Goal: Obtain resource: Download file/media

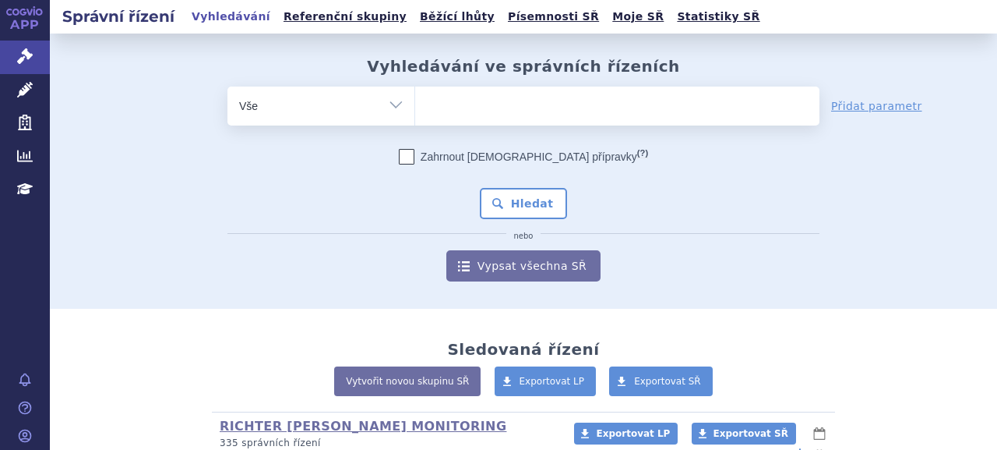
drag, startPoint x: 23, startPoint y: 92, endPoint x: 217, endPoint y: 97, distance: 193.3
click at [23, 92] on icon at bounding box center [25, 90] width 16 height 16
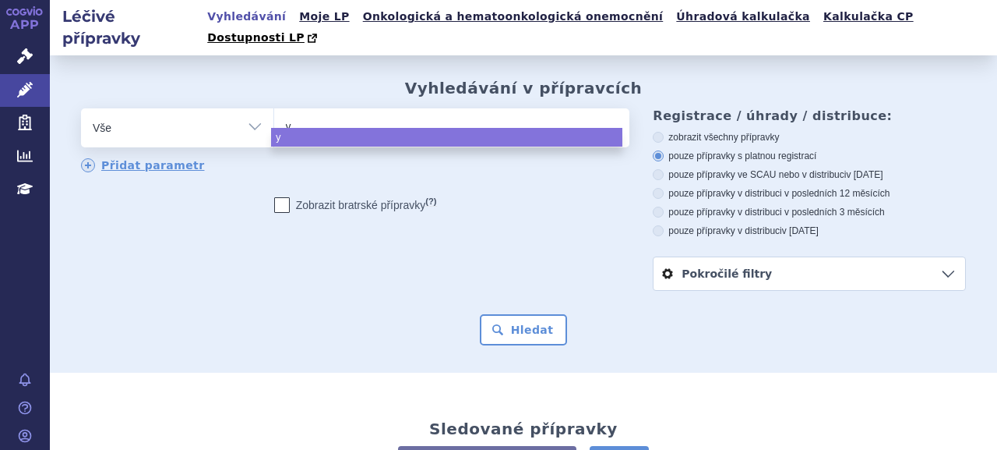
select select
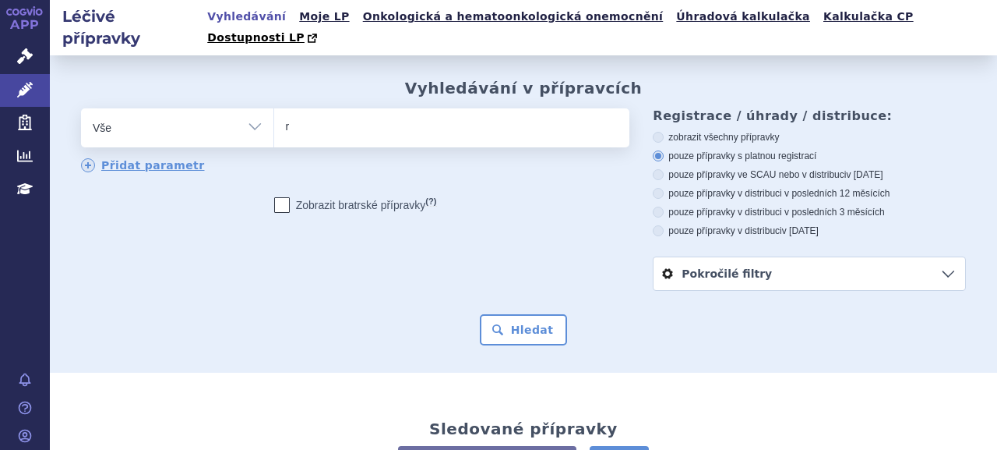
type input "ry"
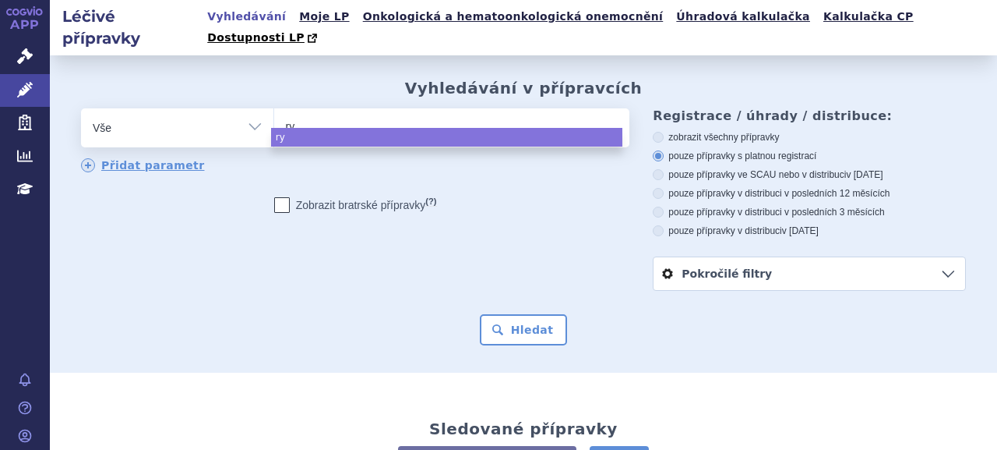
type input "rye"
type input "ryeqo"
select select "ryeqo"
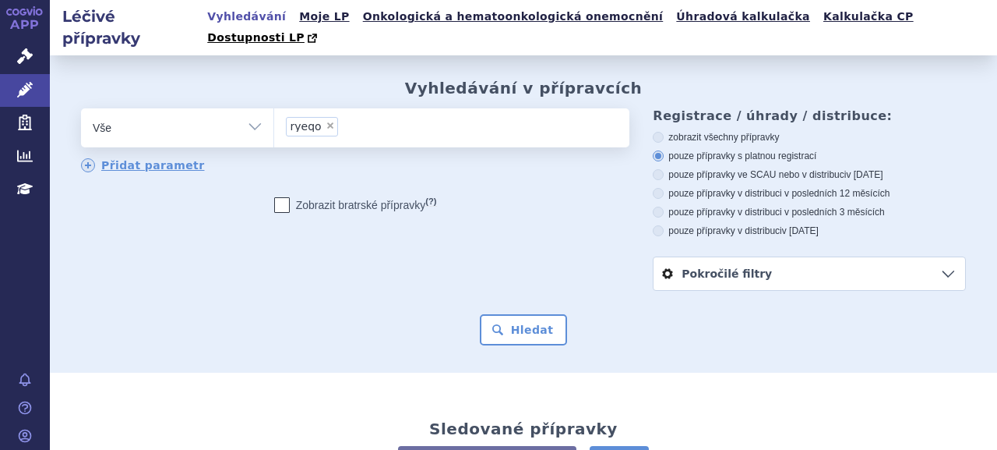
click at [535, 324] on button "Hledat" at bounding box center [524, 329] width 88 height 31
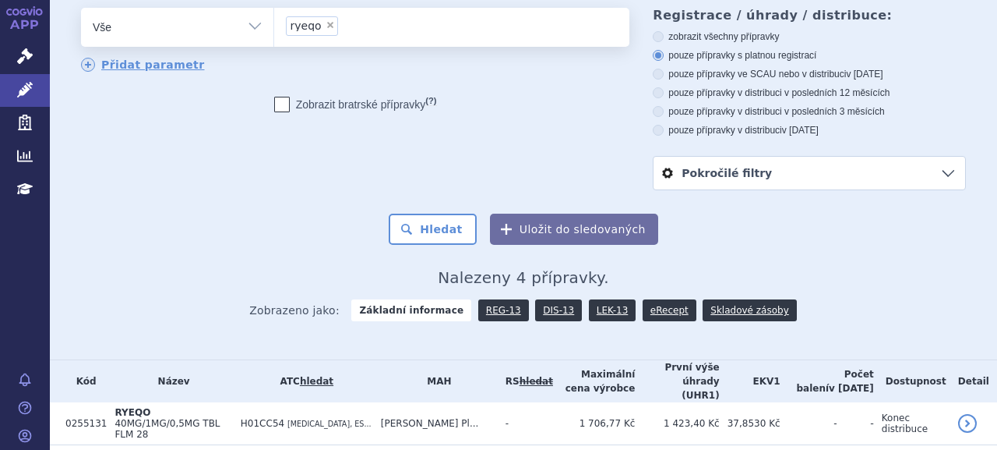
scroll to position [207, 0]
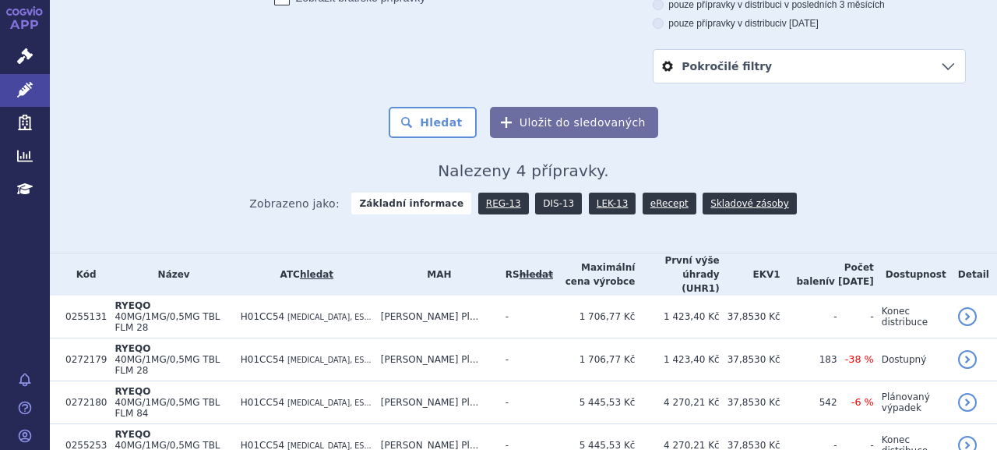
click at [542, 192] on link "DIS-13" at bounding box center [558, 203] width 47 height 22
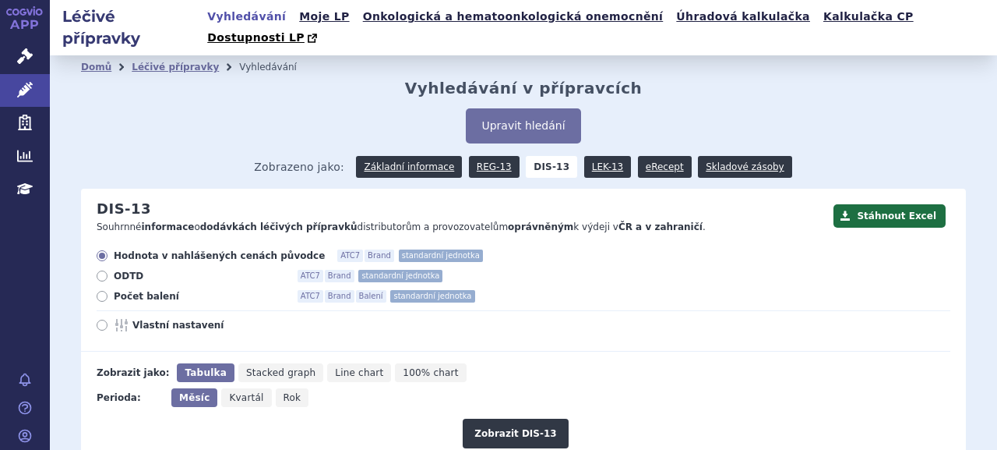
scroll to position [156, 0]
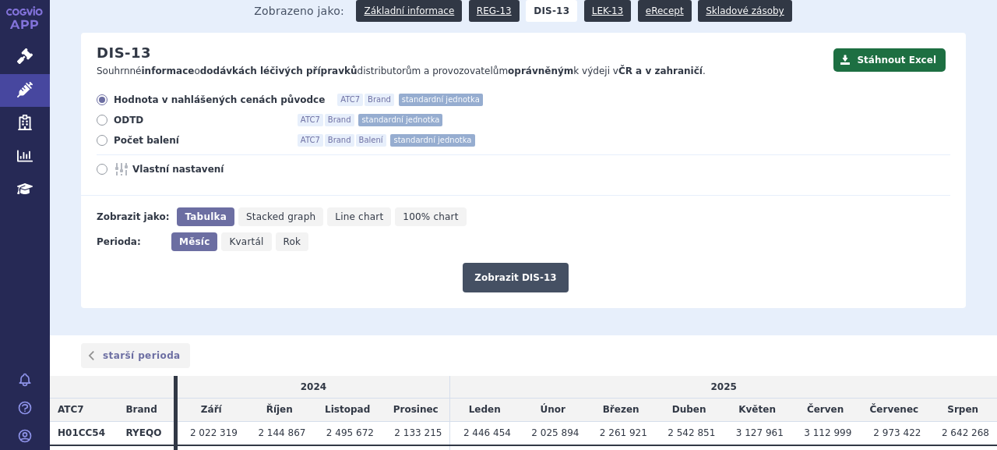
click at [510, 263] on button "Zobrazit DIS-13" at bounding box center [515, 278] width 105 height 30
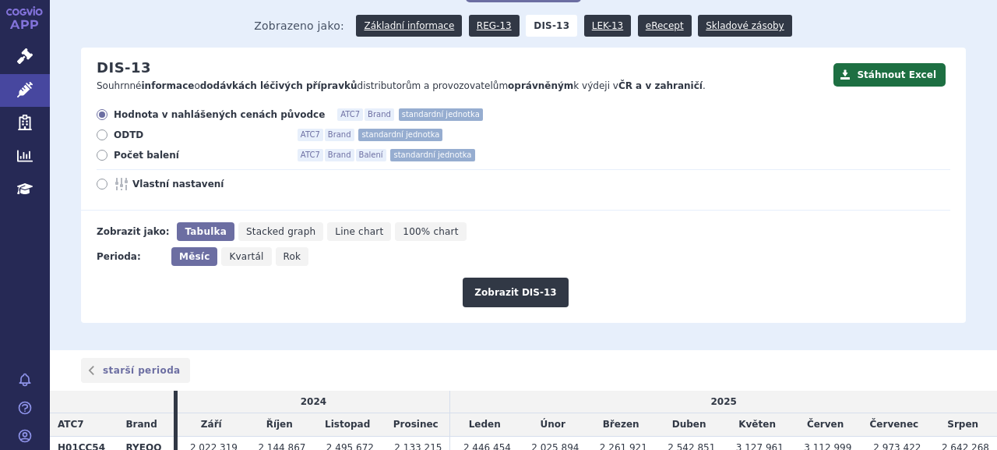
scroll to position [61, 0]
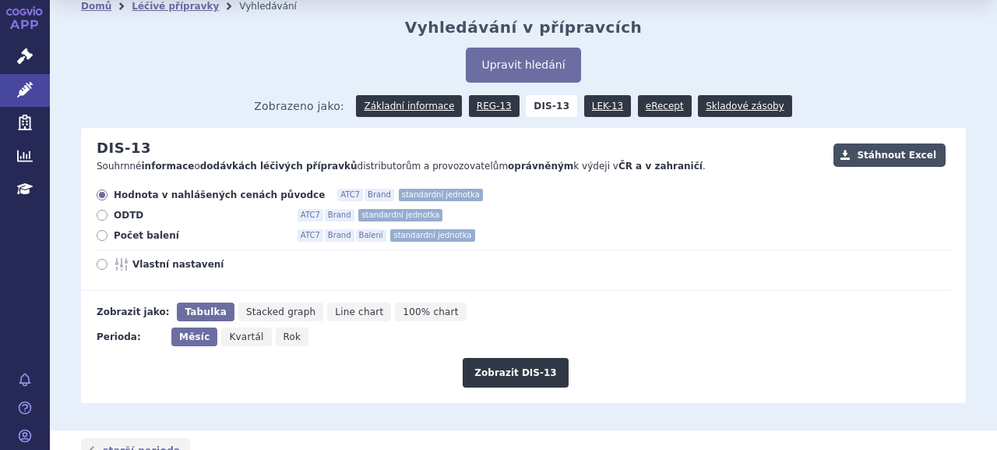
click at [897, 143] on button "Stáhnout Excel" at bounding box center [890, 154] width 112 height 23
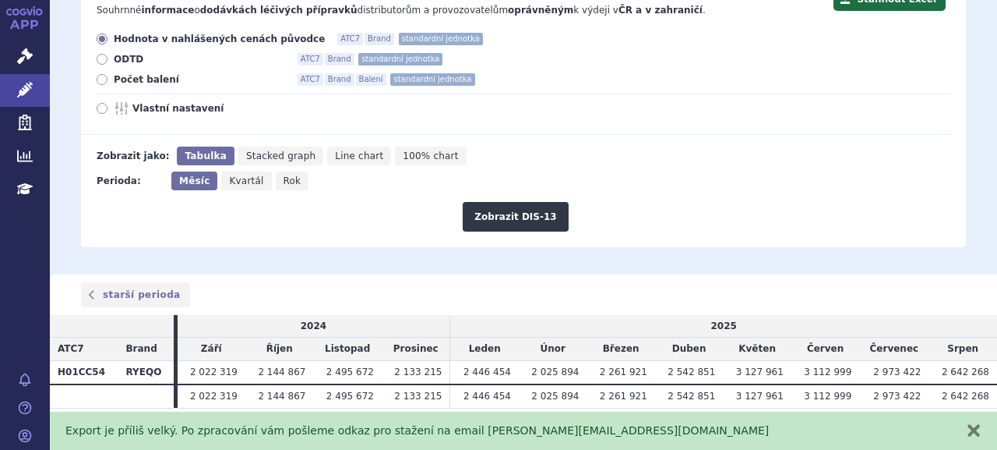
scroll to position [0, 0]
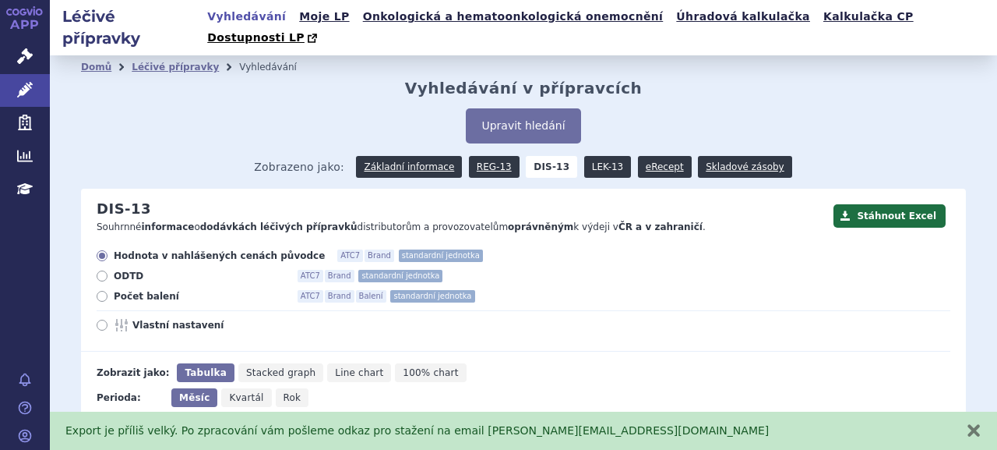
click at [592, 156] on link "LEK-13" at bounding box center [607, 167] width 47 height 22
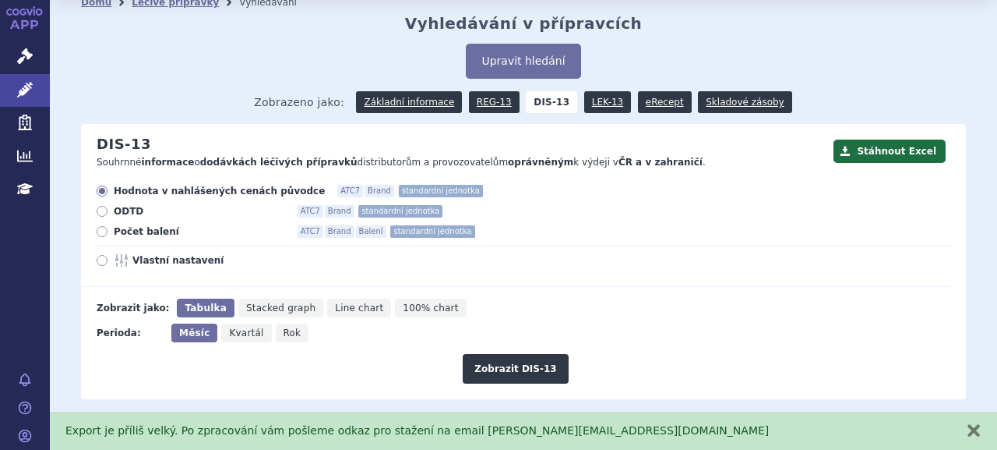
scroll to position [156, 0]
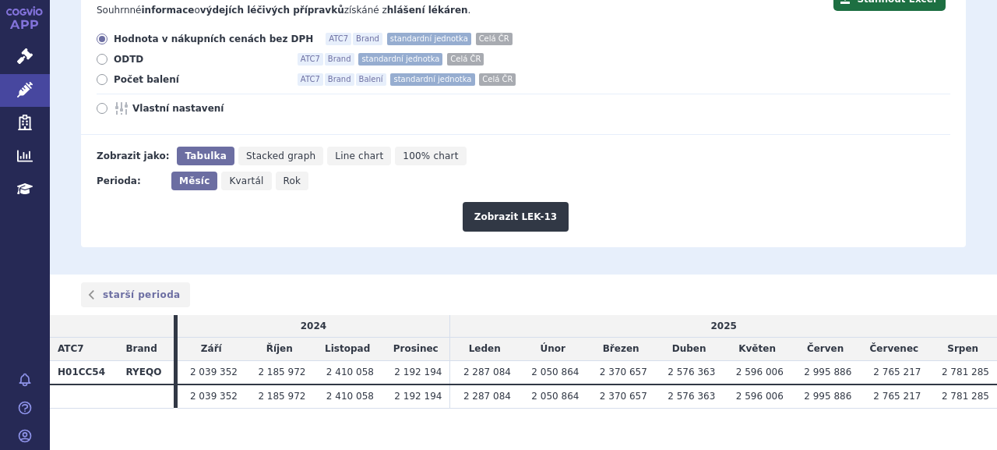
scroll to position [139, 0]
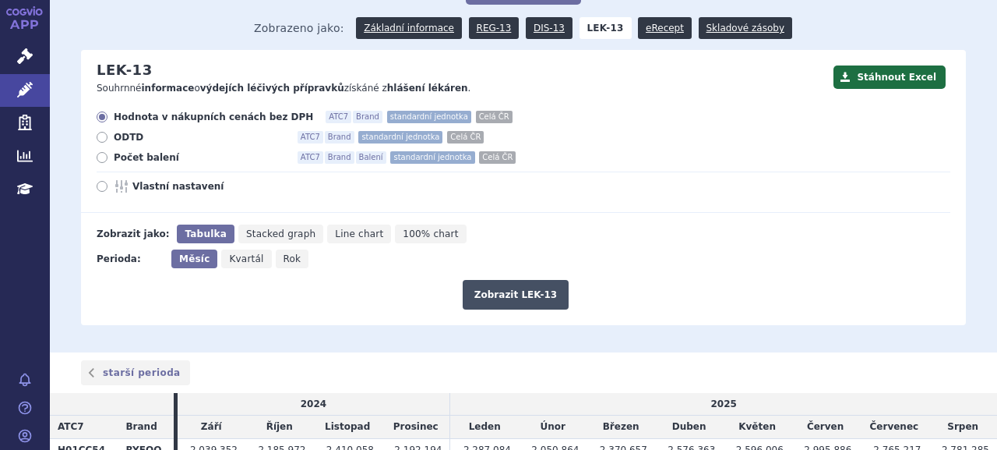
click at [514, 280] on button "Zobrazit LEK-13" at bounding box center [516, 295] width 106 height 30
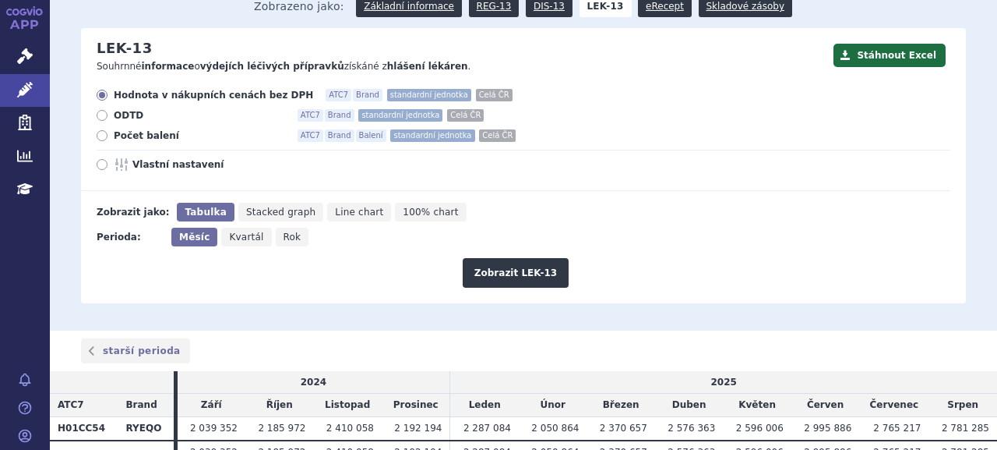
scroll to position [139, 0]
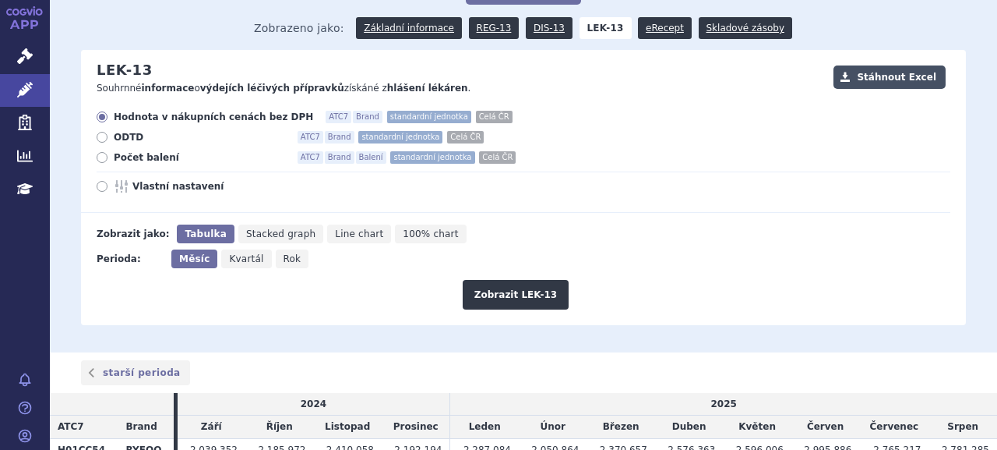
click at [885, 65] on button "Stáhnout Excel" at bounding box center [890, 76] width 112 height 23
click at [136, 180] on span "Vlastní nastavení" at bounding box center [217, 186] width 171 height 12
click at [108, 183] on input "Vlastní nastavení" at bounding box center [103, 188] width 10 height 10
radio input "true"
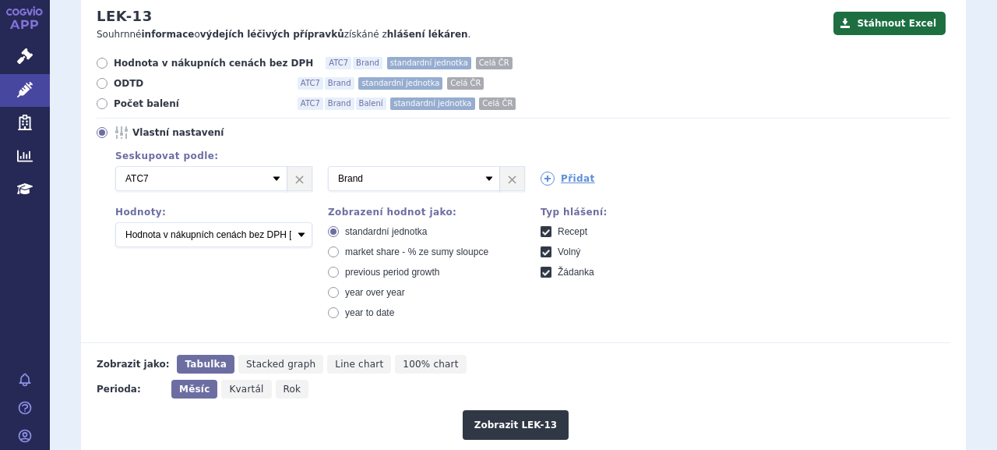
scroll to position [217, 0]
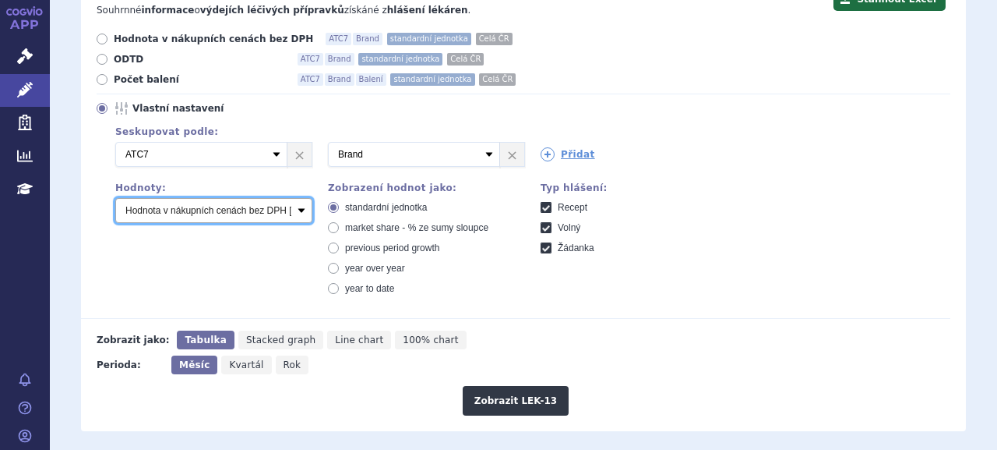
click at [301, 198] on select "Počet balení Hodnota v nákupních cenách bez DPH [LEK-13] Hodnota v konečných pr…" at bounding box center [213, 210] width 197 height 25
select select "lekRetailPriceWithVatActual"
click at [115, 198] on select "Počet balení Hodnota v nákupních cenách bez DPH [LEK-13] Hodnota v konečných pr…" at bounding box center [213, 210] width 197 height 25
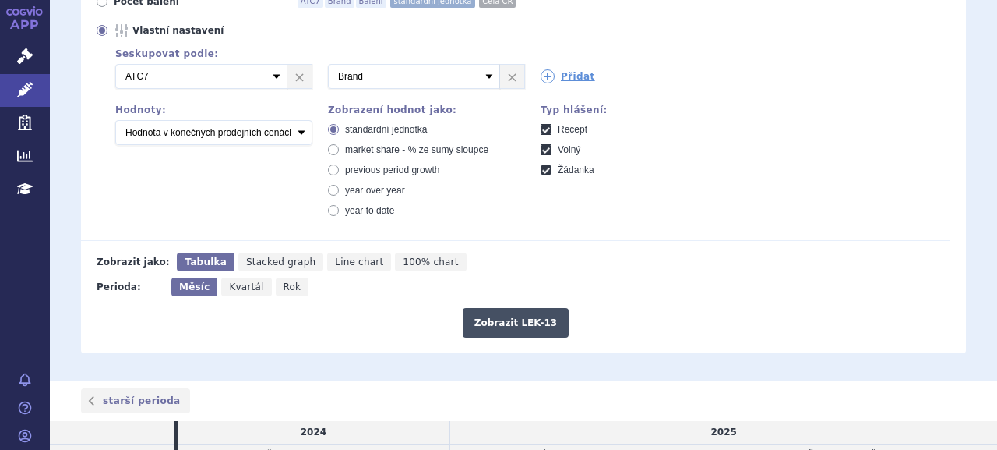
click at [510, 308] on button "Zobrazit LEK-13" at bounding box center [516, 323] width 106 height 30
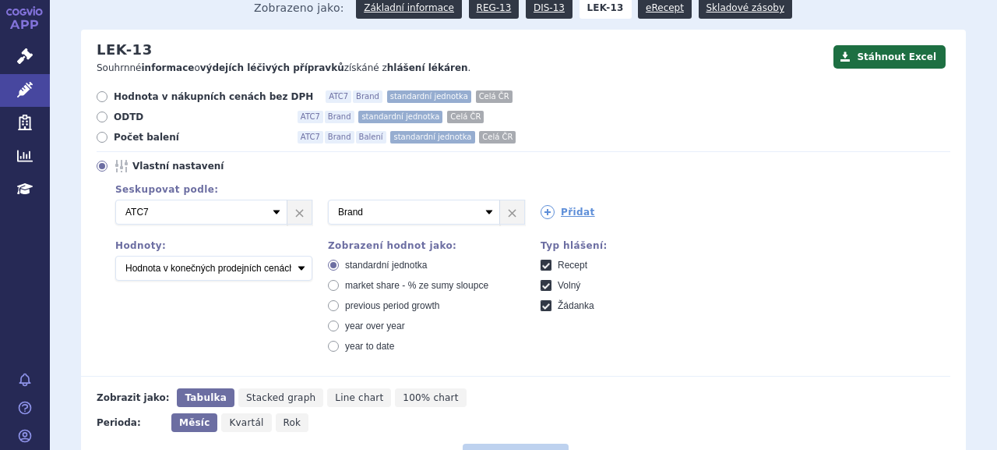
scroll to position [61, 0]
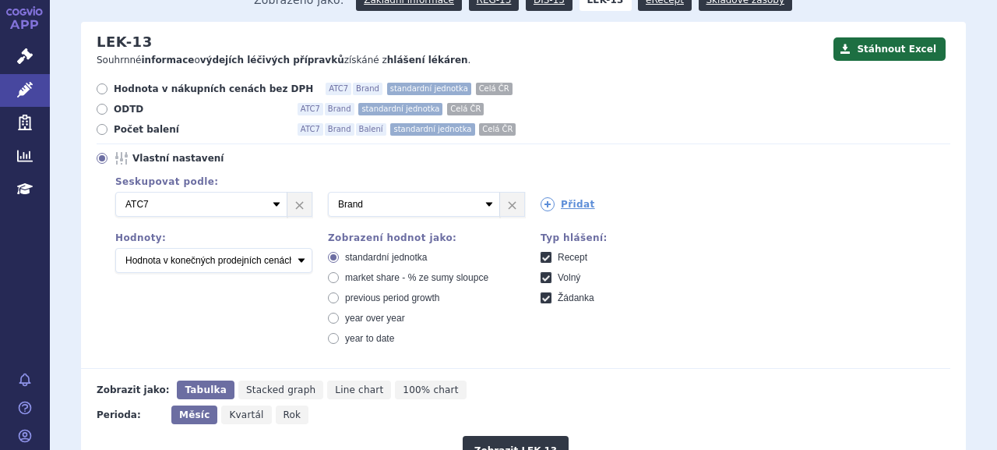
scroll to position [78, 0]
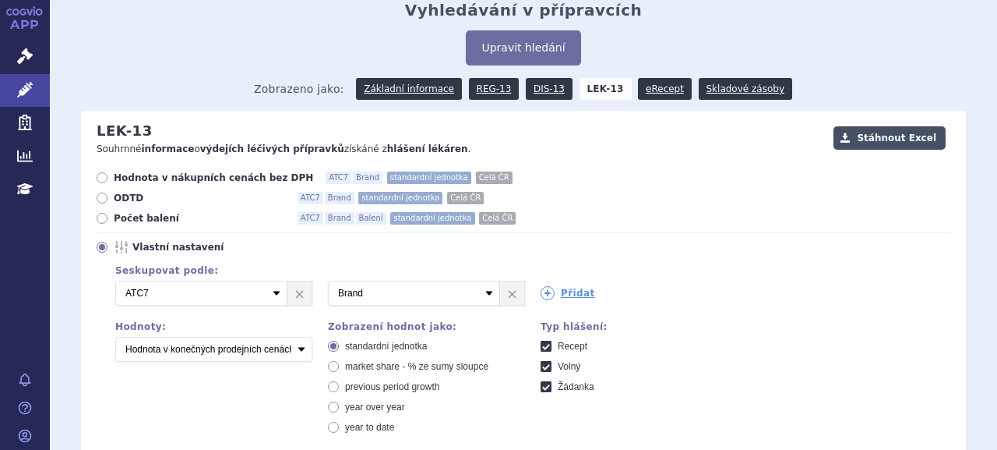
click at [875, 126] on button "Stáhnout Excel" at bounding box center [890, 137] width 112 height 23
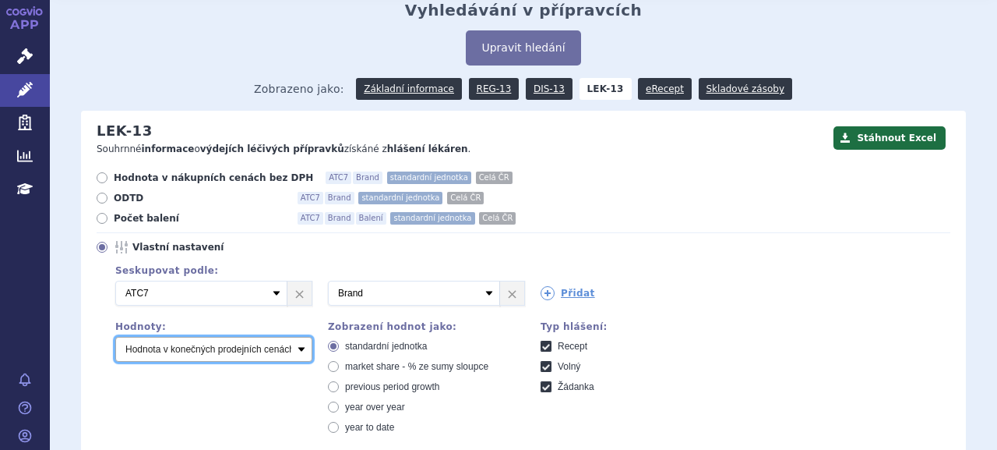
click at [264, 337] on select "Počet balení Hodnota v nákupních cenách bez DPH [LEK-13] Hodnota v konečných pr…" at bounding box center [213, 349] width 197 height 25
select select "scauMaxReimbursement1"
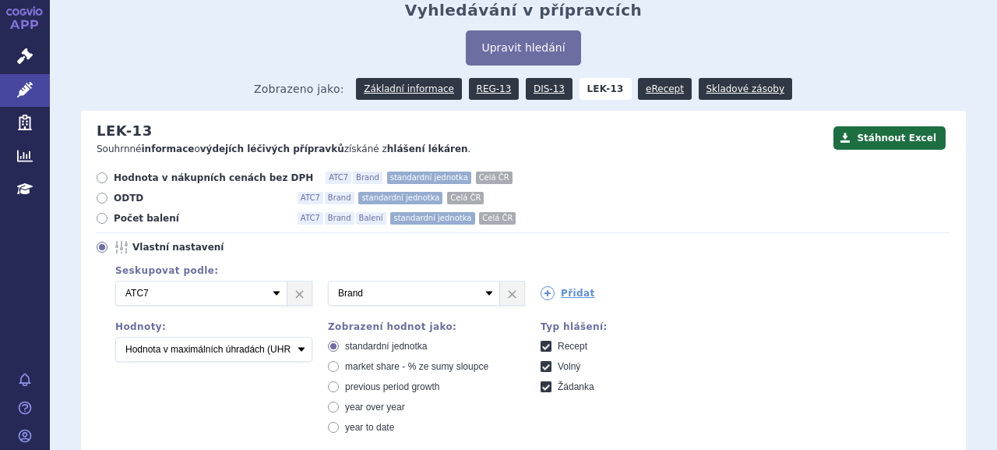
click at [115, 337] on select "Počet balení Hodnota v nákupních cenách bez DPH [LEK-13] Hodnota v konečných pr…" at bounding box center [213, 349] width 197 height 25
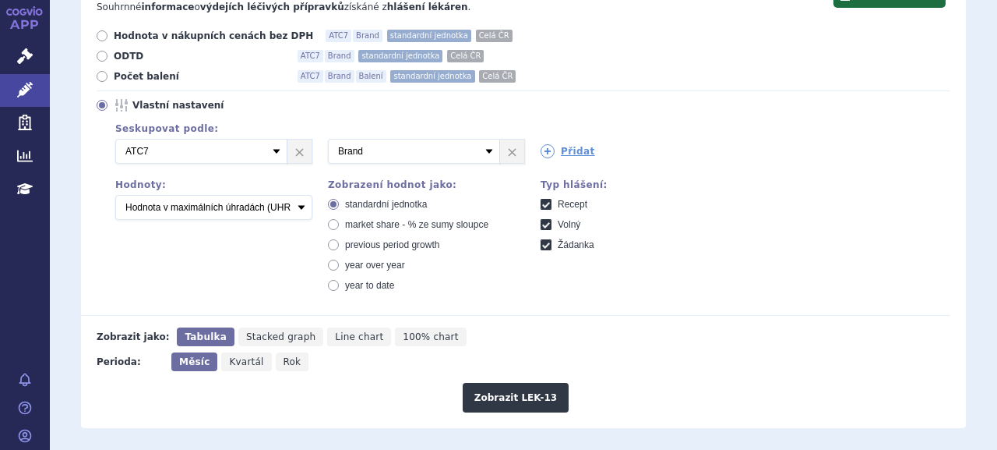
scroll to position [390, 0]
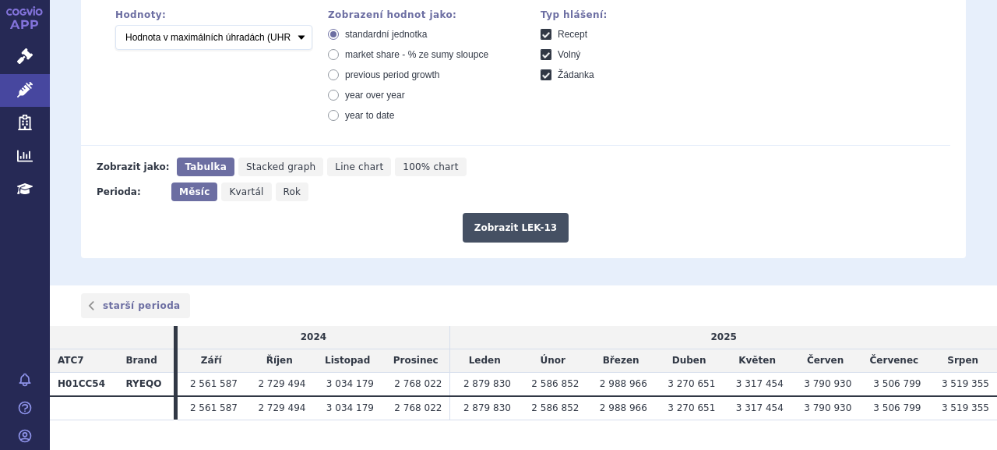
click at [491, 213] on button "Zobrazit LEK-13" at bounding box center [516, 228] width 106 height 30
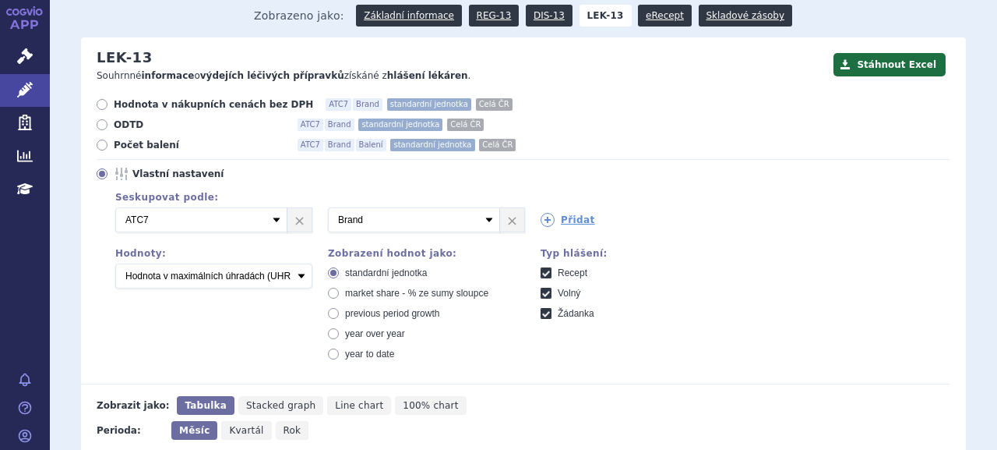
scroll to position [89, 0]
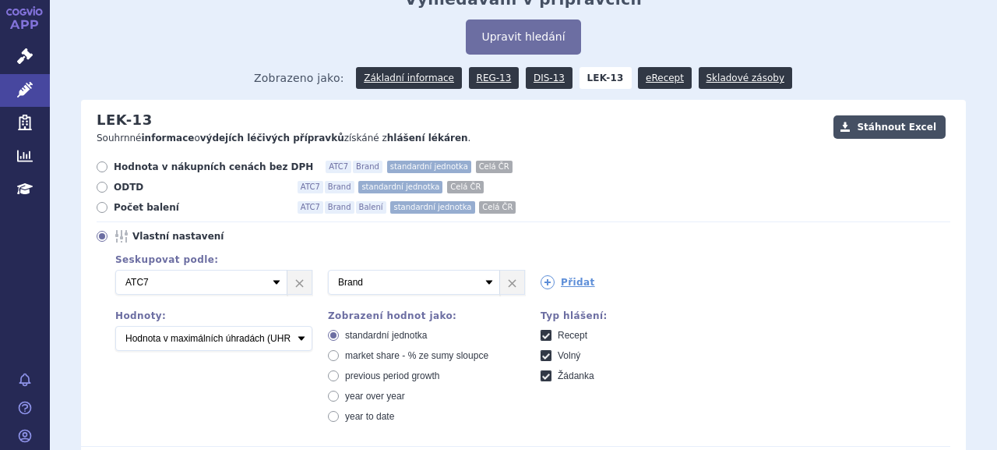
click at [905, 115] on button "Stáhnout Excel" at bounding box center [890, 126] width 112 height 23
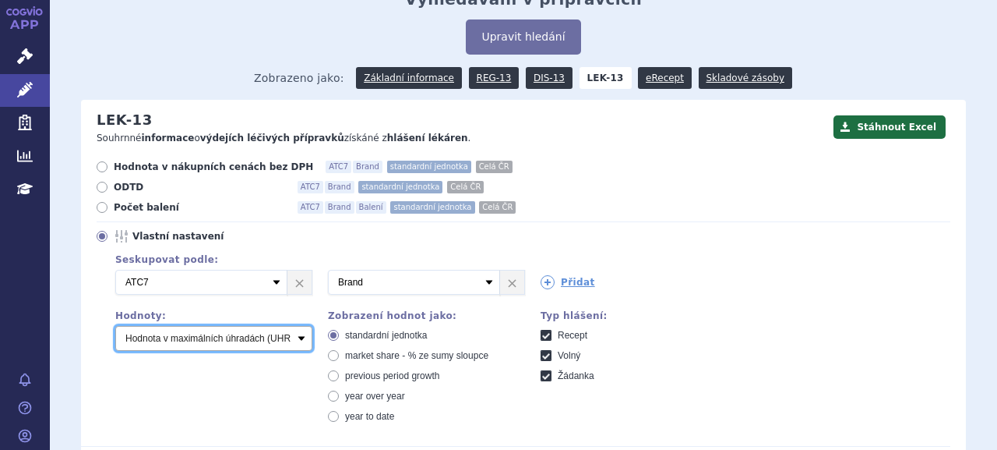
click at [301, 326] on select "Počet balení Hodnota v nákupních cenách bez DPH [LEK-13] Hodnota v konečných pr…" at bounding box center [213, 338] width 197 height 25
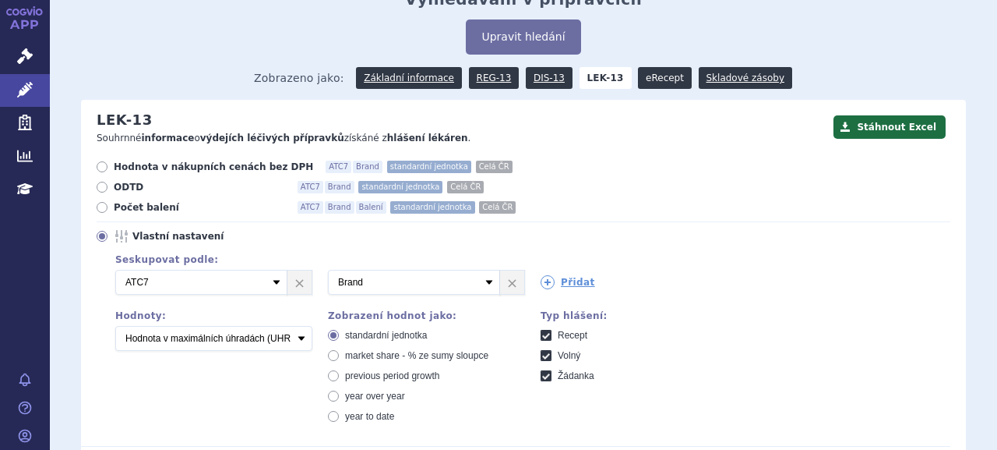
click at [658, 67] on link "eRecept" at bounding box center [665, 78] width 54 height 22
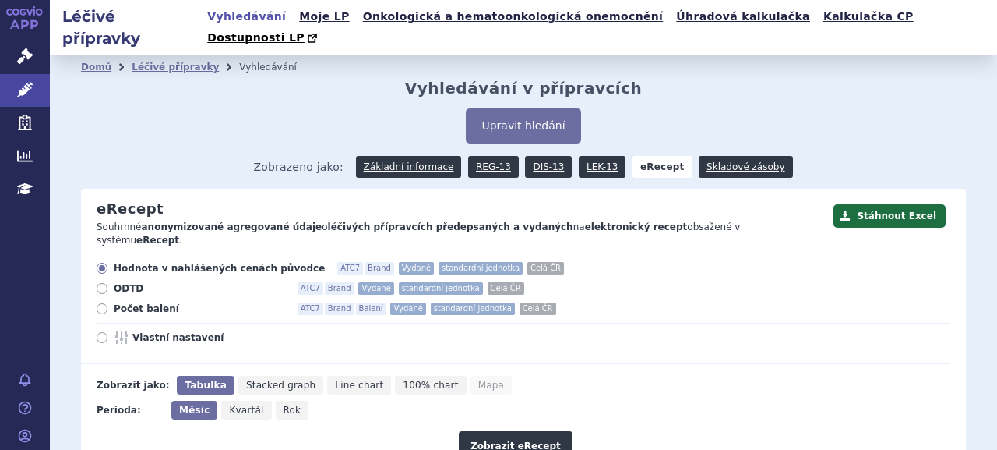
scroll to position [217, 0]
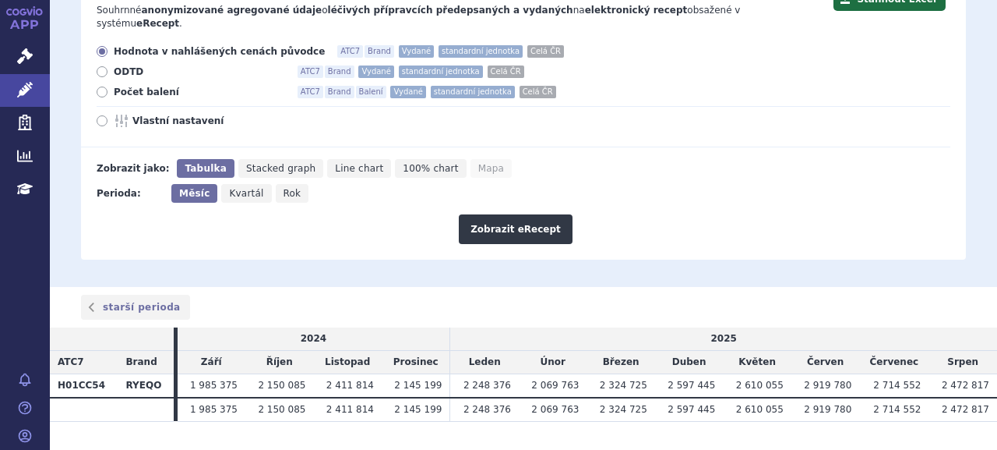
click at [192, 115] on span "Vlastní nastavení" at bounding box center [217, 121] width 171 height 12
click at [108, 118] on input "Vlastní nastavení" at bounding box center [103, 123] width 10 height 10
radio input "true"
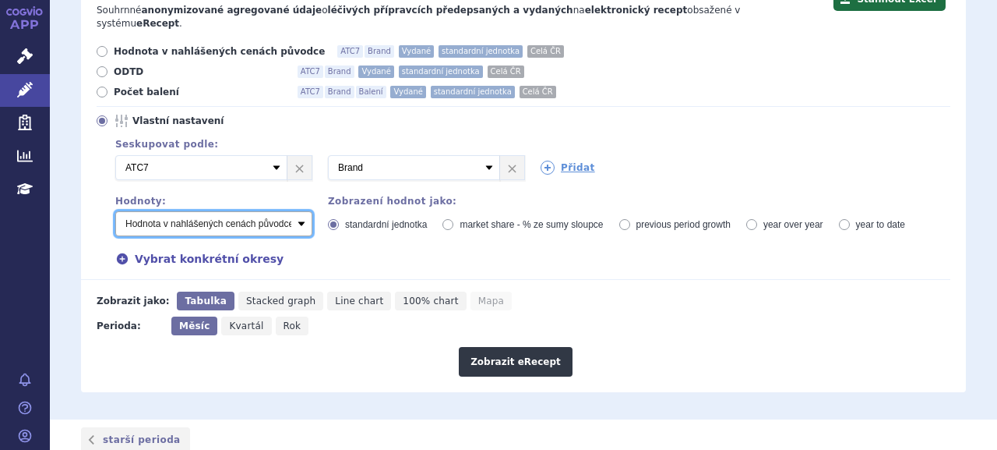
click at [239, 211] on select "Počet balení - vydané Hodnota v nahlášených cenách původce - vydané [DIS-13] Ho…" at bounding box center [213, 223] width 197 height 25
select select "vydaneMaxReimbursement1"
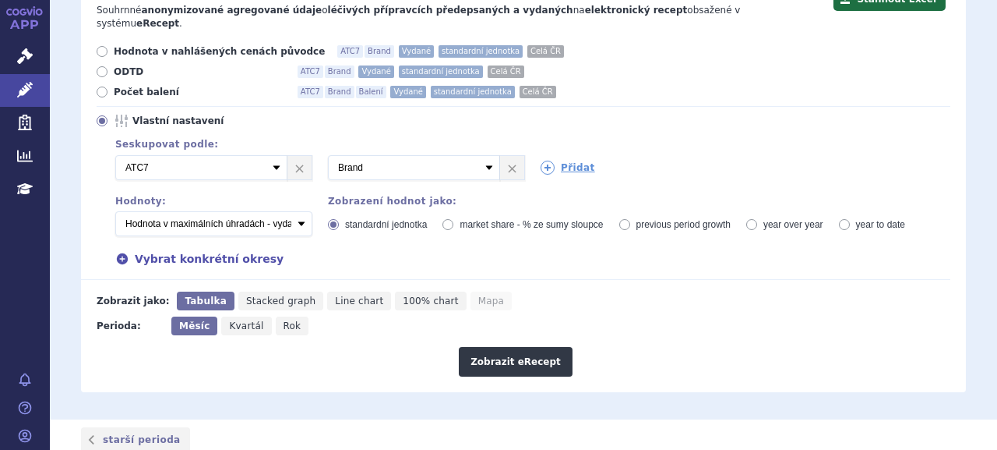
click at [115, 211] on select "Počet balení - vydané Hodnota v nahlášených cenách původce - vydané [DIS-13] Ho…" at bounding box center [213, 223] width 197 height 25
click at [486, 347] on button "Zobrazit eRecept" at bounding box center [516, 362] width 114 height 30
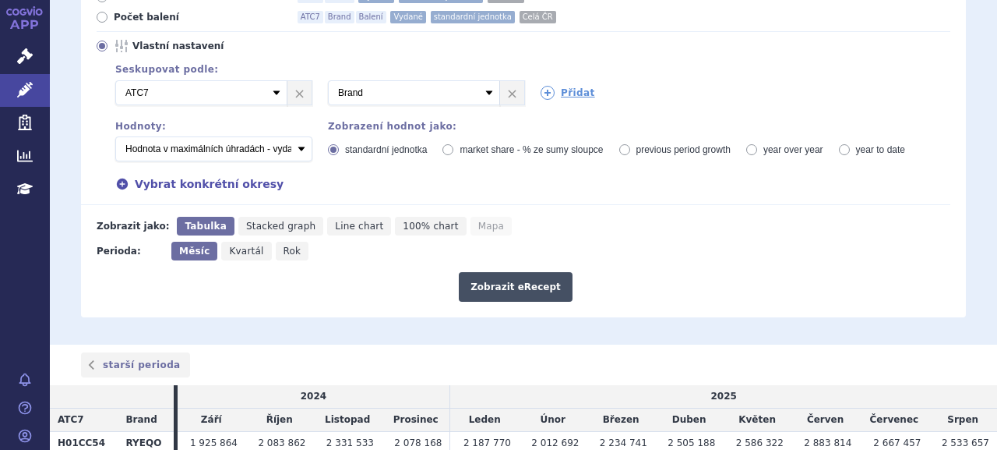
scroll to position [270, 0]
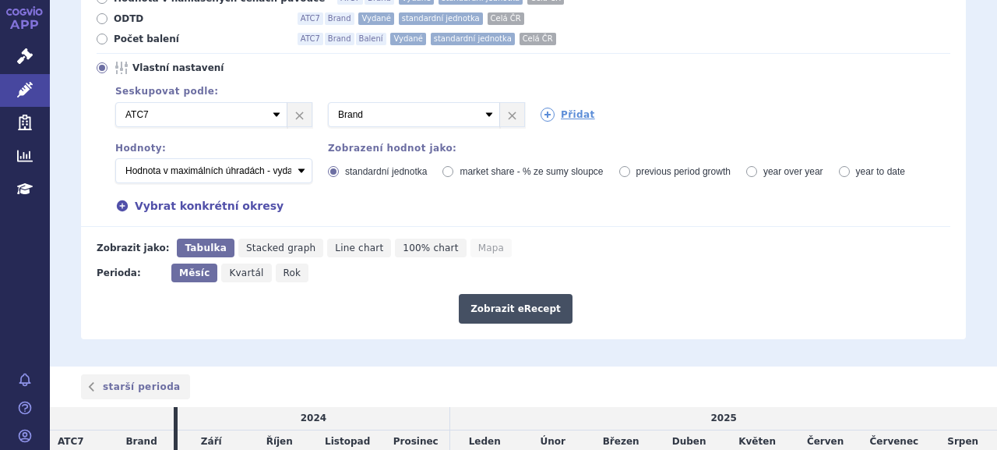
click at [491, 294] on button "Zobrazit eRecept" at bounding box center [516, 309] width 114 height 30
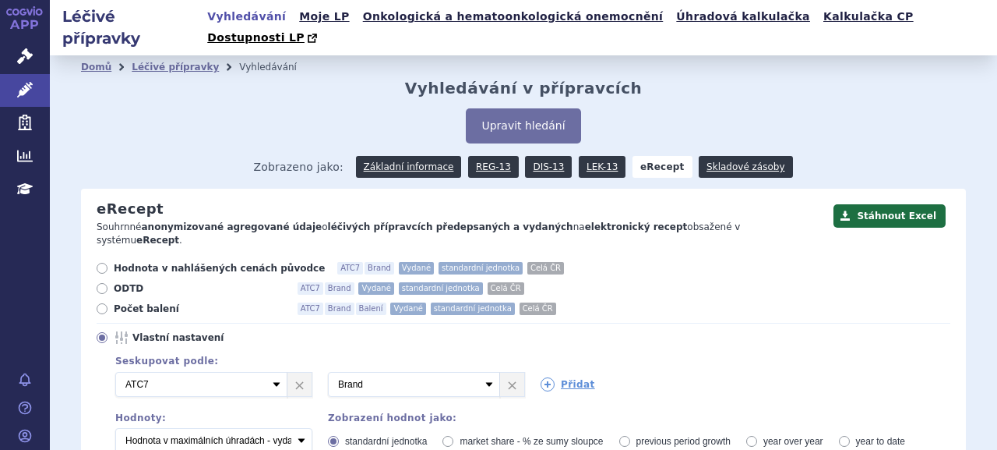
scroll to position [78, 0]
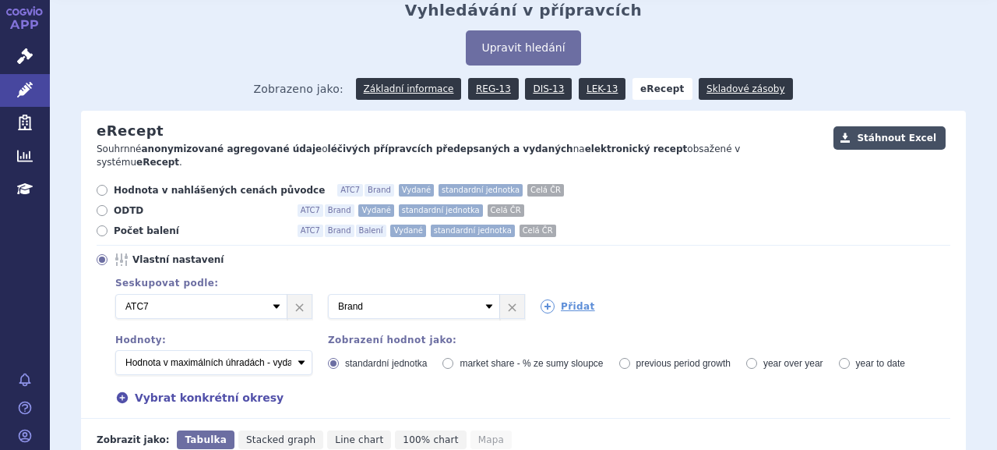
click at [902, 126] on button "Stáhnout Excel" at bounding box center [890, 137] width 112 height 23
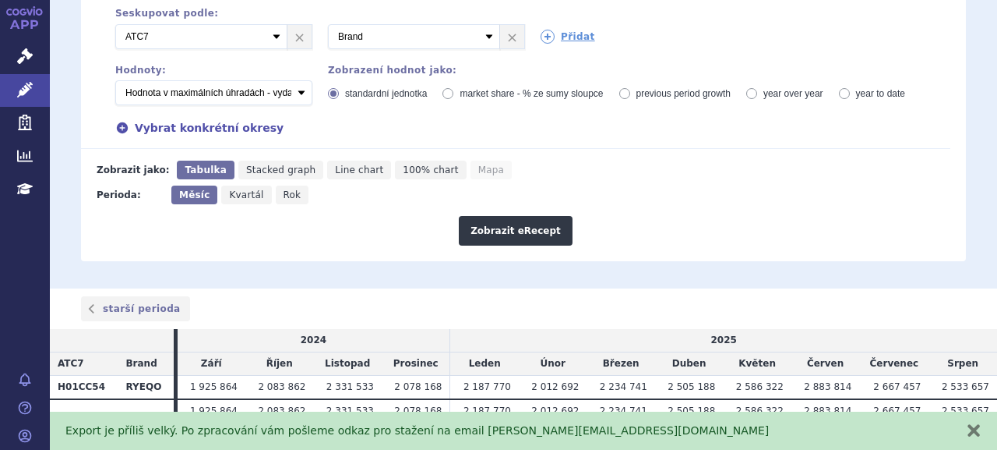
scroll to position [348, 0]
